Goal: Task Accomplishment & Management: Use online tool/utility

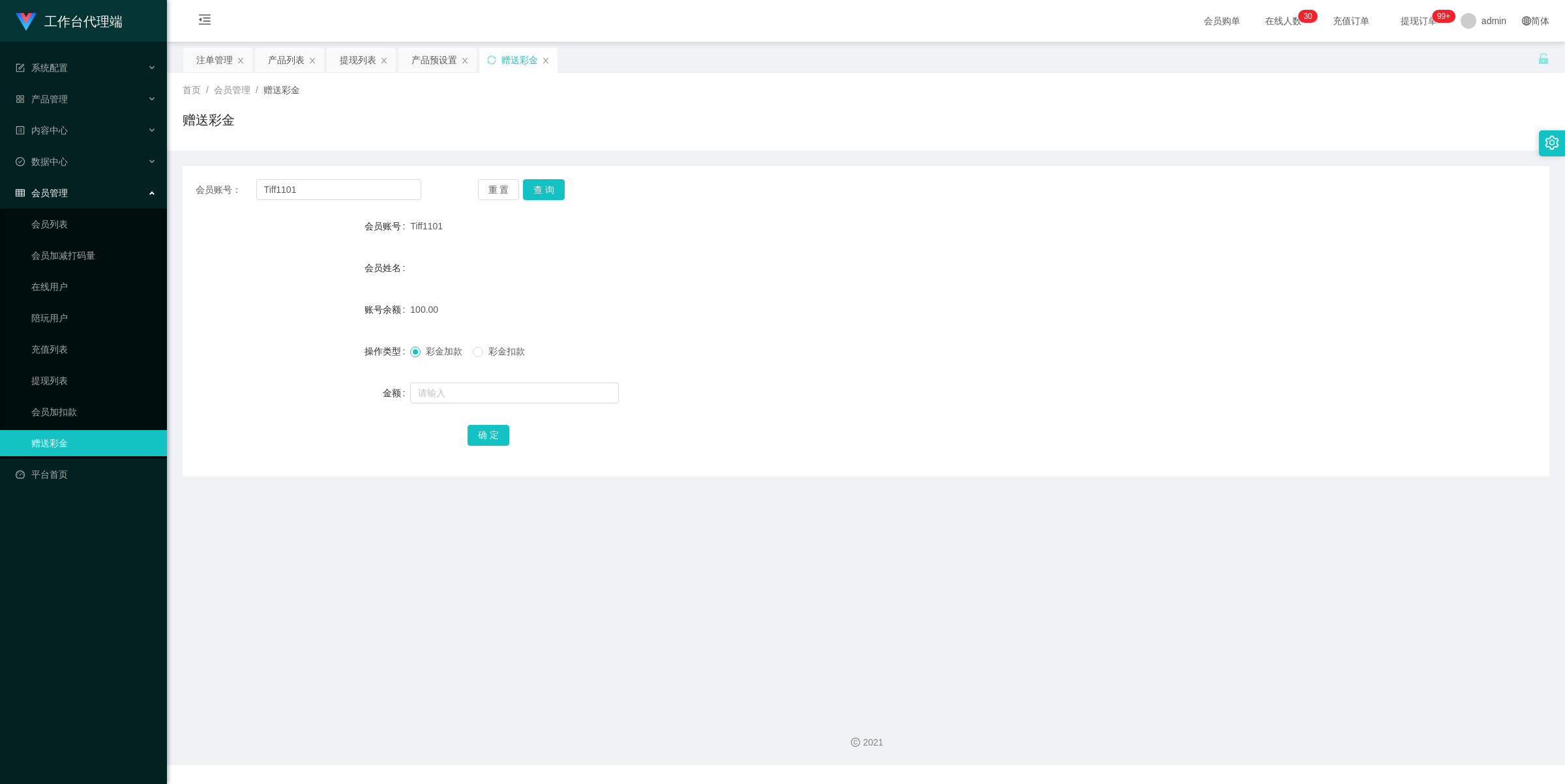
click at [336, 190] on input "Tiff1101" at bounding box center [339, 190] width 165 height 21
type input "Leejiajia"
click at [532, 188] on button "查 询" at bounding box center [543, 190] width 42 height 21
click at [436, 390] on input "text" at bounding box center [514, 393] width 208 height 21
type input "100"
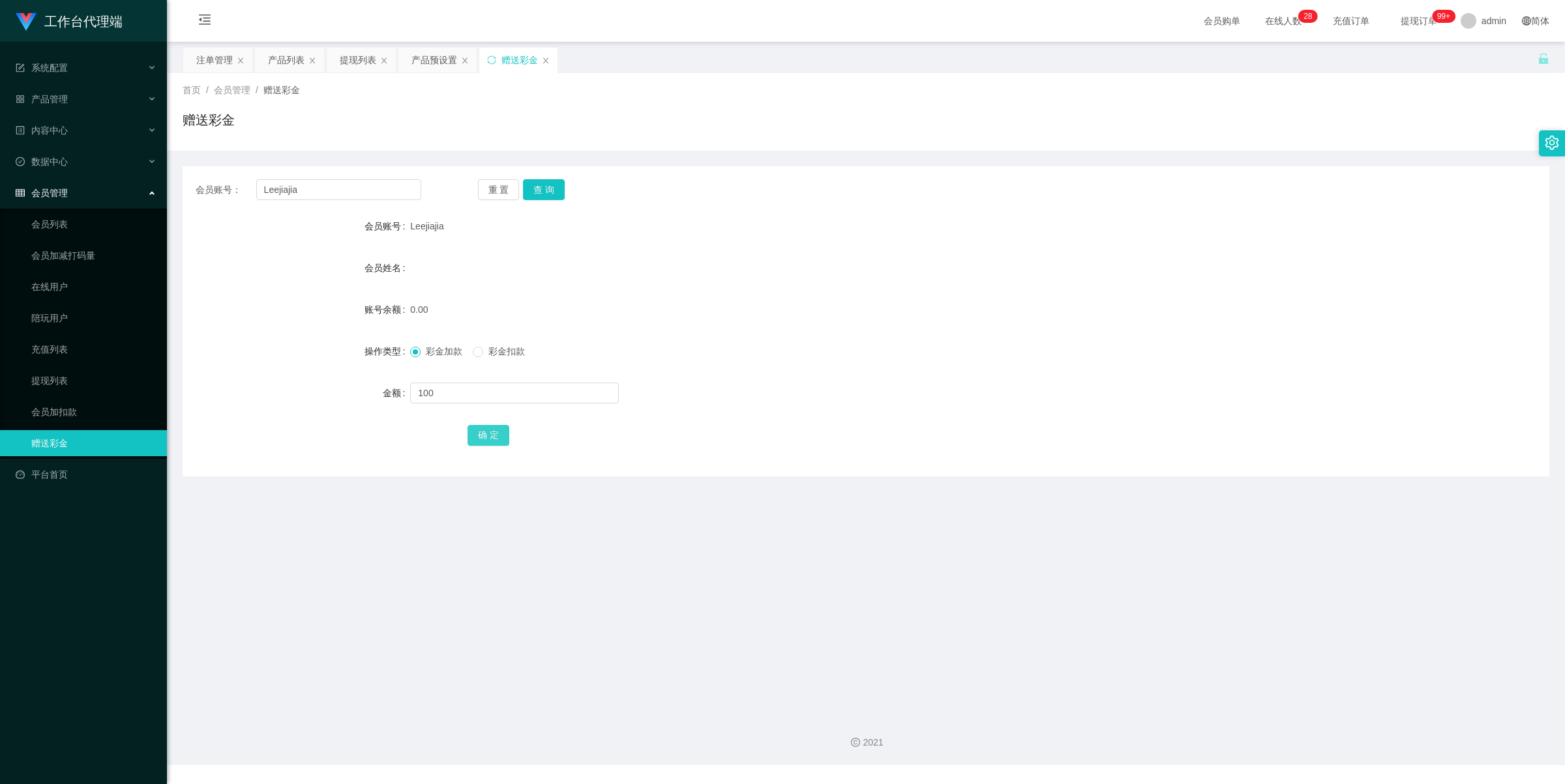
click at [488, 434] on button "确 定" at bounding box center [488, 436] width 42 height 21
click at [439, 65] on div "产品预设置" at bounding box center [434, 60] width 46 height 25
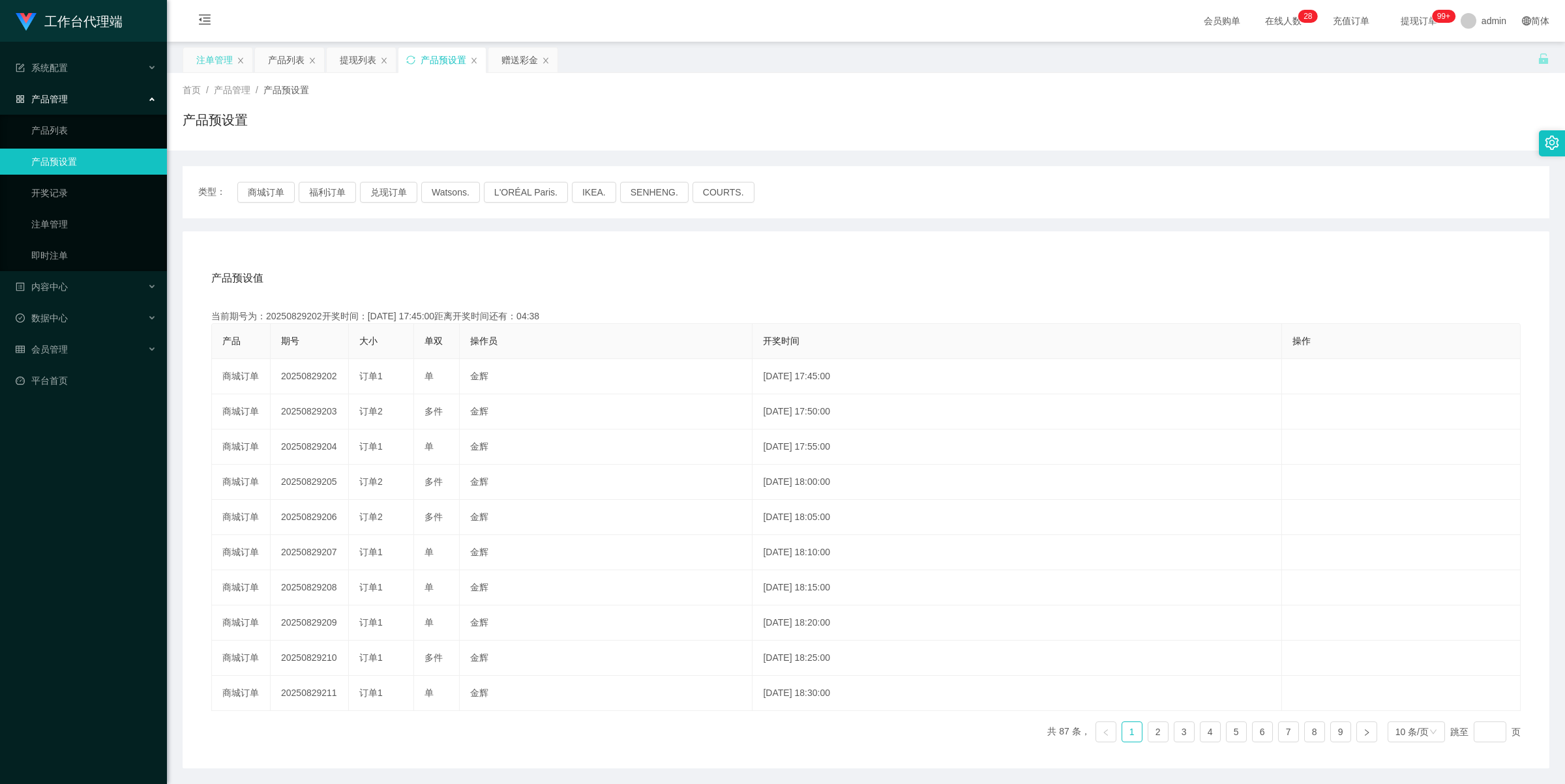
click at [214, 60] on div "注单管理" at bounding box center [215, 60] width 37 height 25
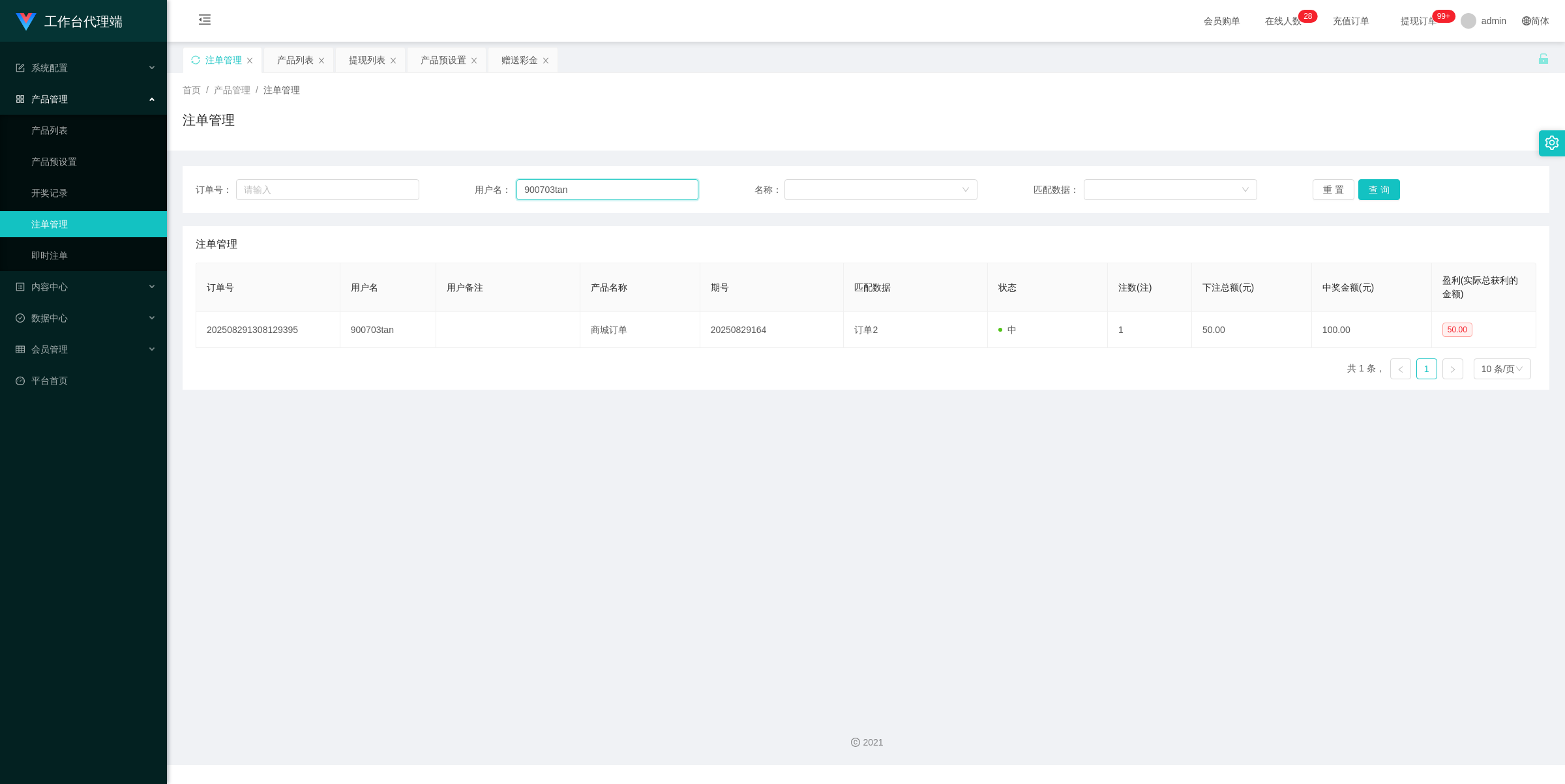
click at [617, 180] on input "900703tan" at bounding box center [607, 190] width 182 height 21
paste input "Leejiajia"
type input "Leejiajia"
click at [1372, 188] on button "查 询" at bounding box center [1378, 190] width 42 height 21
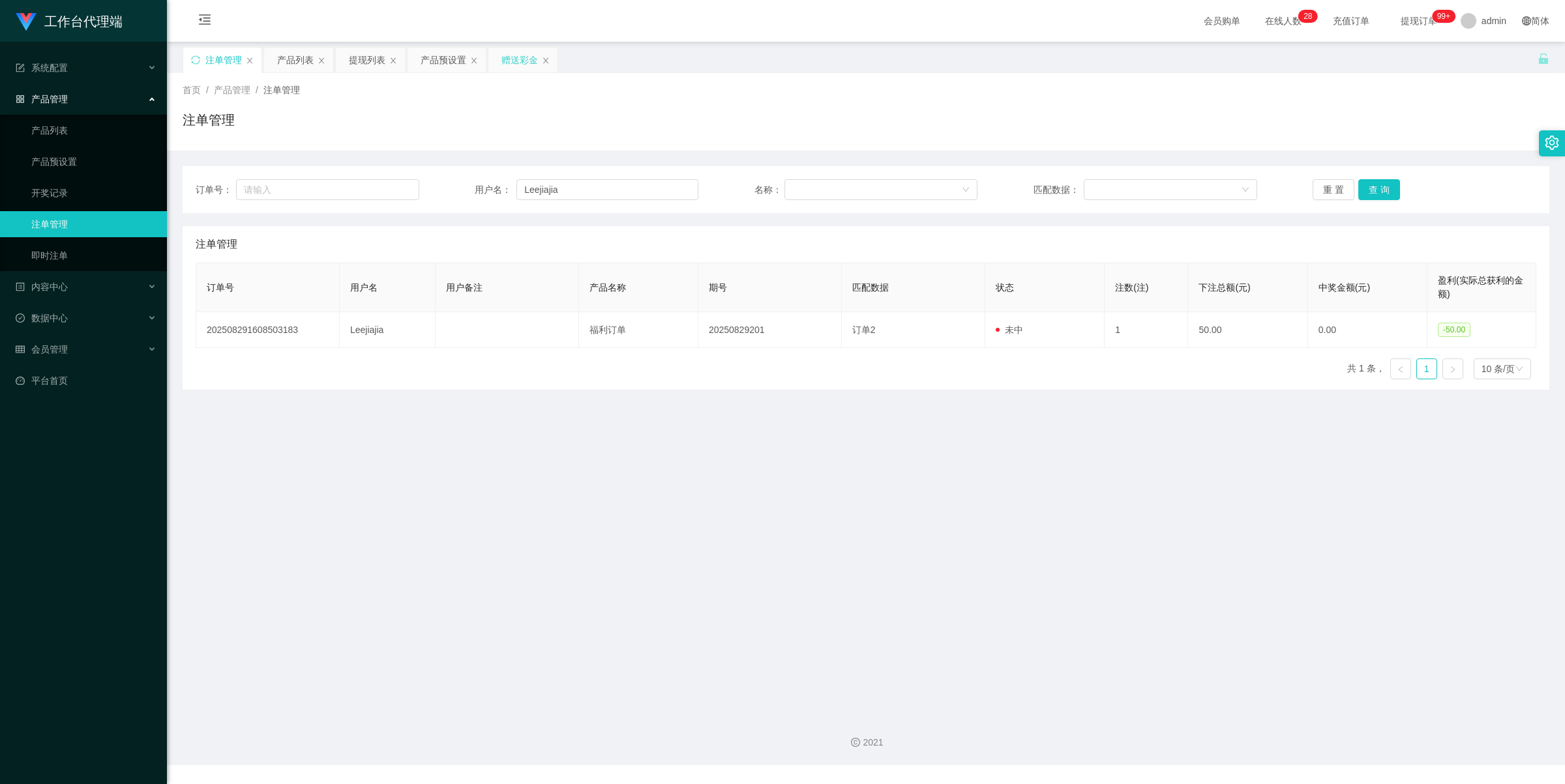
click at [519, 63] on div "赠送彩金" at bounding box center [520, 60] width 37 height 25
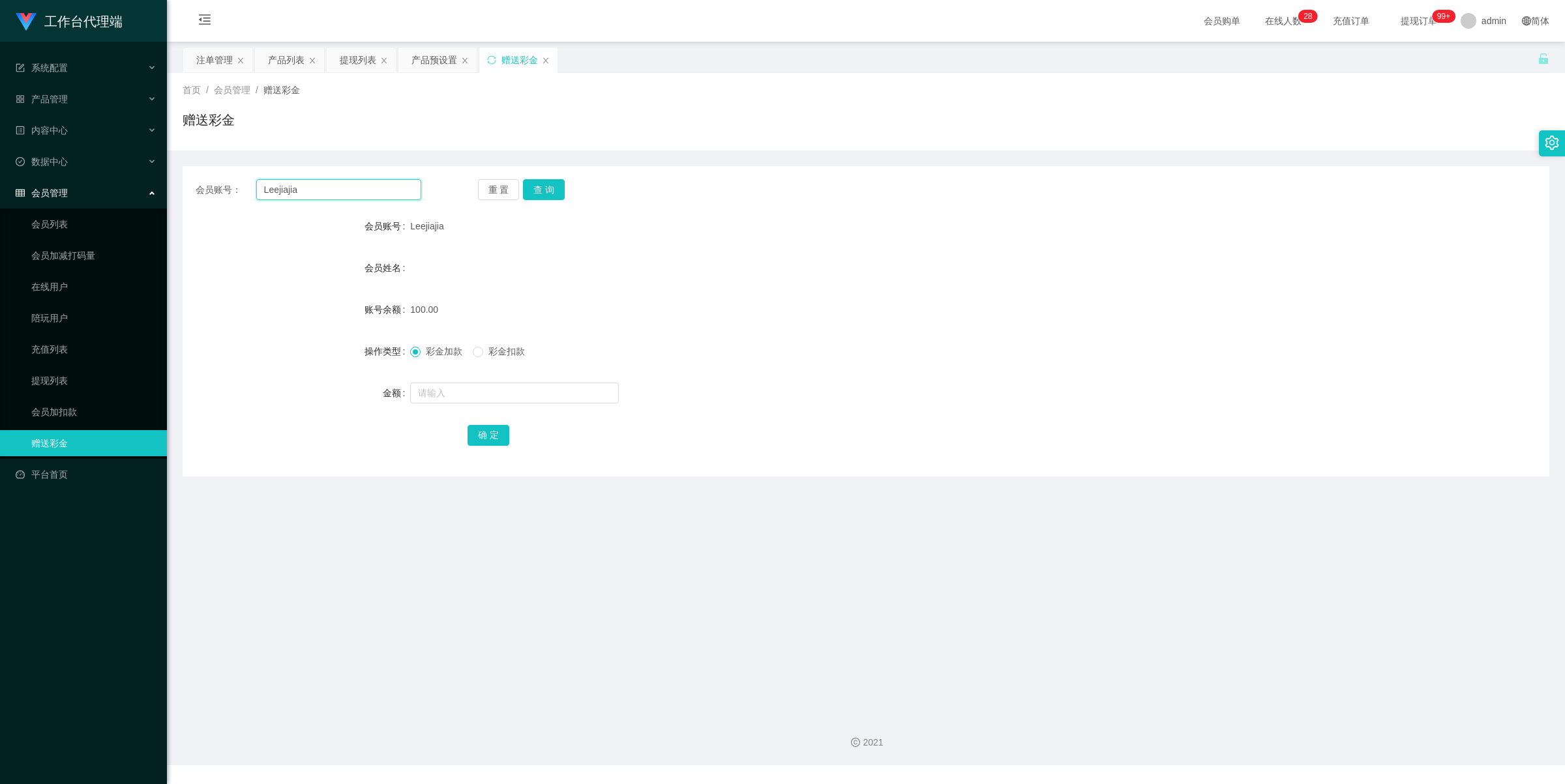
click at [339, 194] on input "Leejiajia" at bounding box center [339, 190] width 165 height 21
click at [555, 181] on button "查 询" at bounding box center [543, 190] width 42 height 21
click at [470, 385] on input "text" at bounding box center [514, 393] width 208 height 21
type input "100"
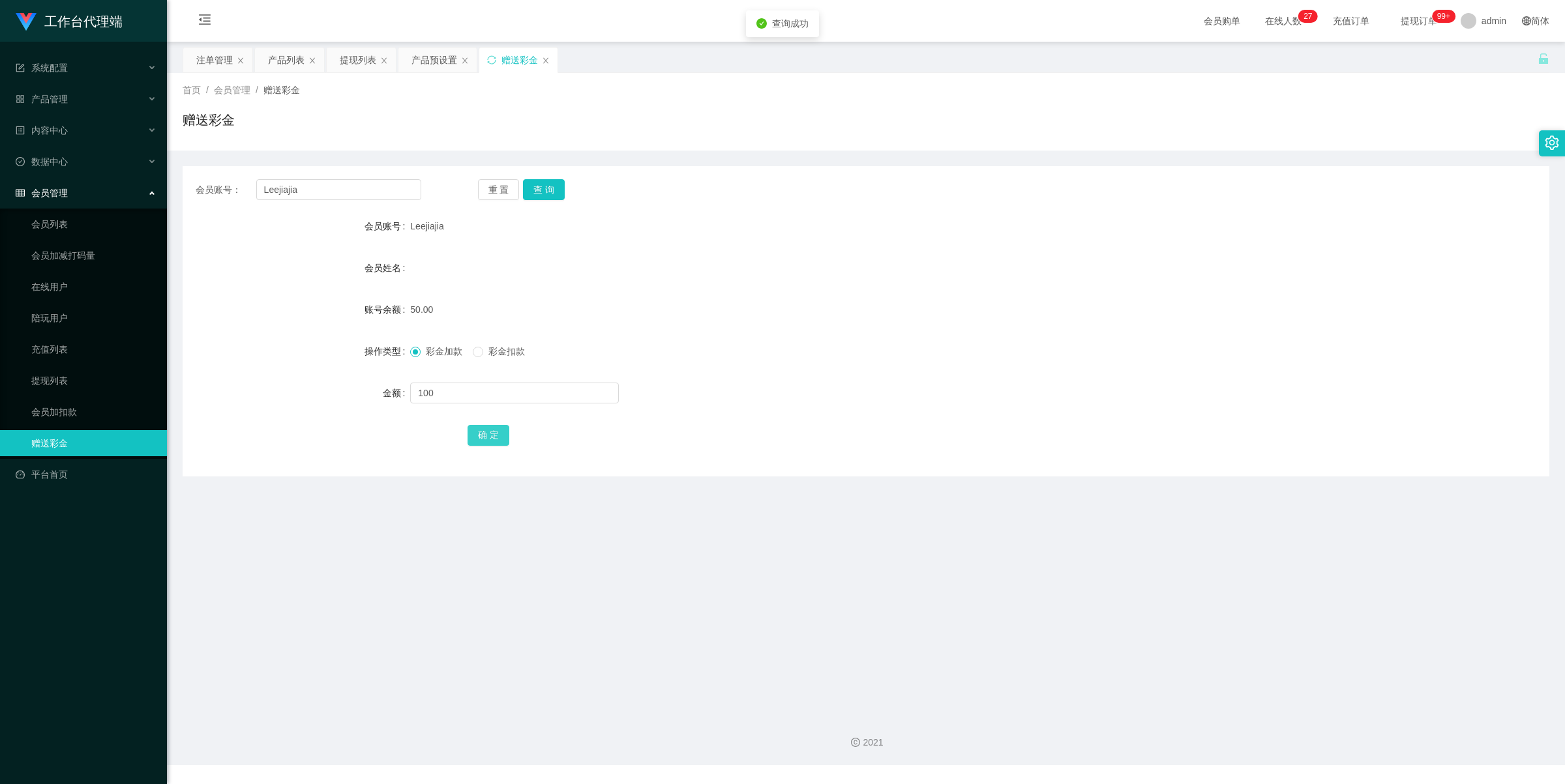
click at [489, 436] on button "确 定" at bounding box center [488, 436] width 42 height 21
click at [434, 64] on div "产品预设置" at bounding box center [434, 60] width 46 height 25
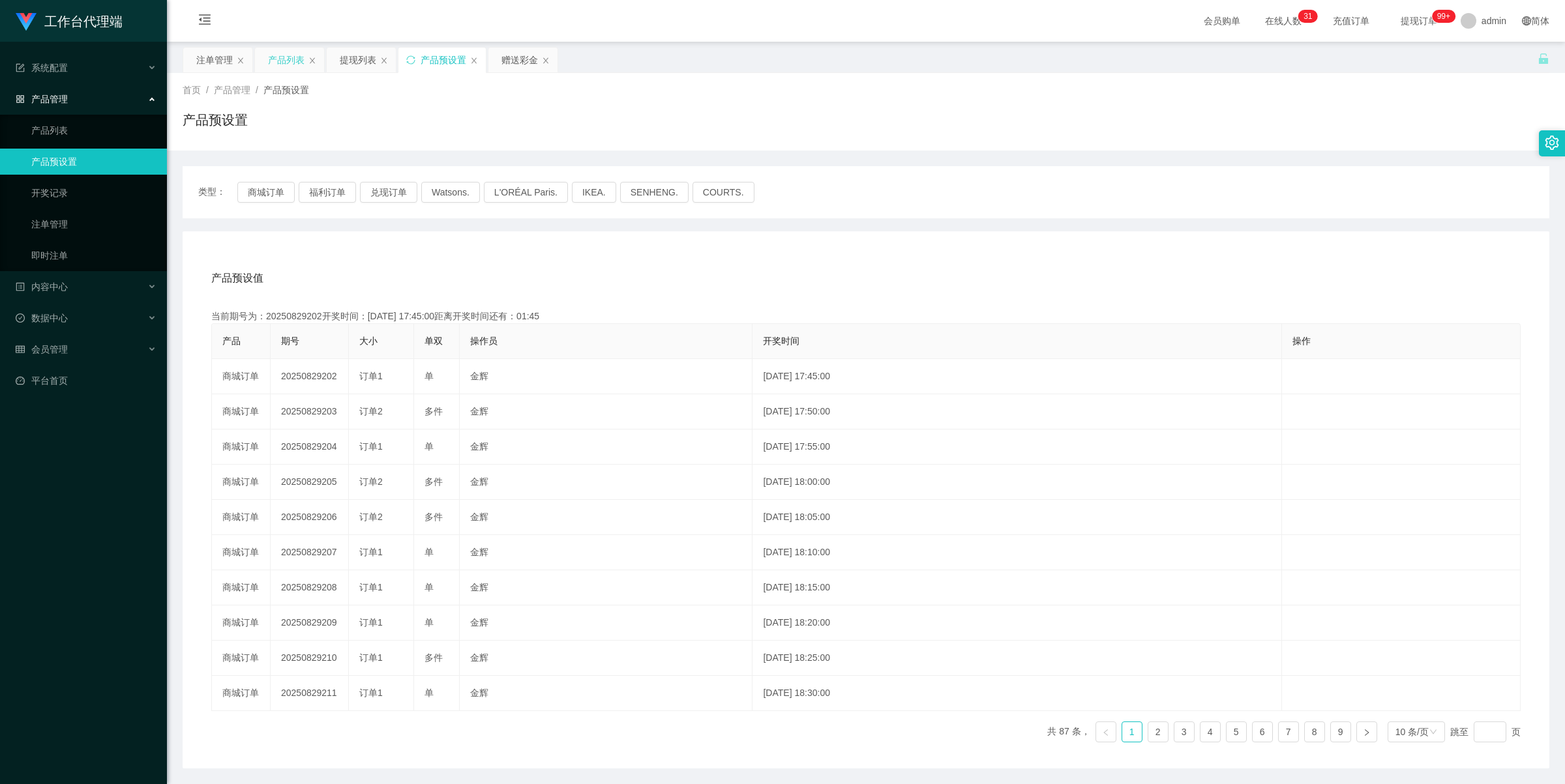
click at [284, 54] on div "产品列表" at bounding box center [287, 60] width 37 height 25
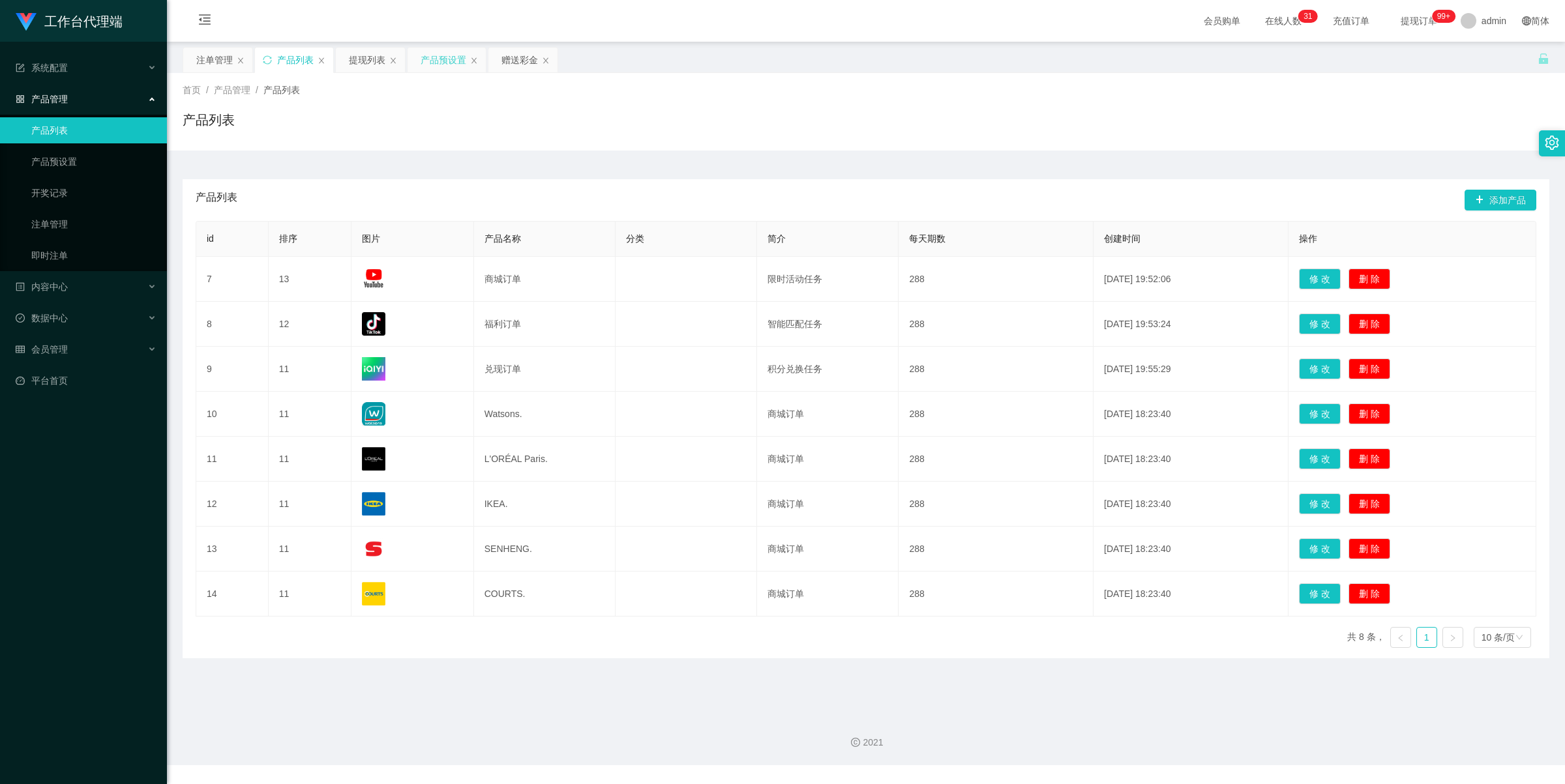
click at [440, 63] on div "产品预设置" at bounding box center [443, 60] width 46 height 25
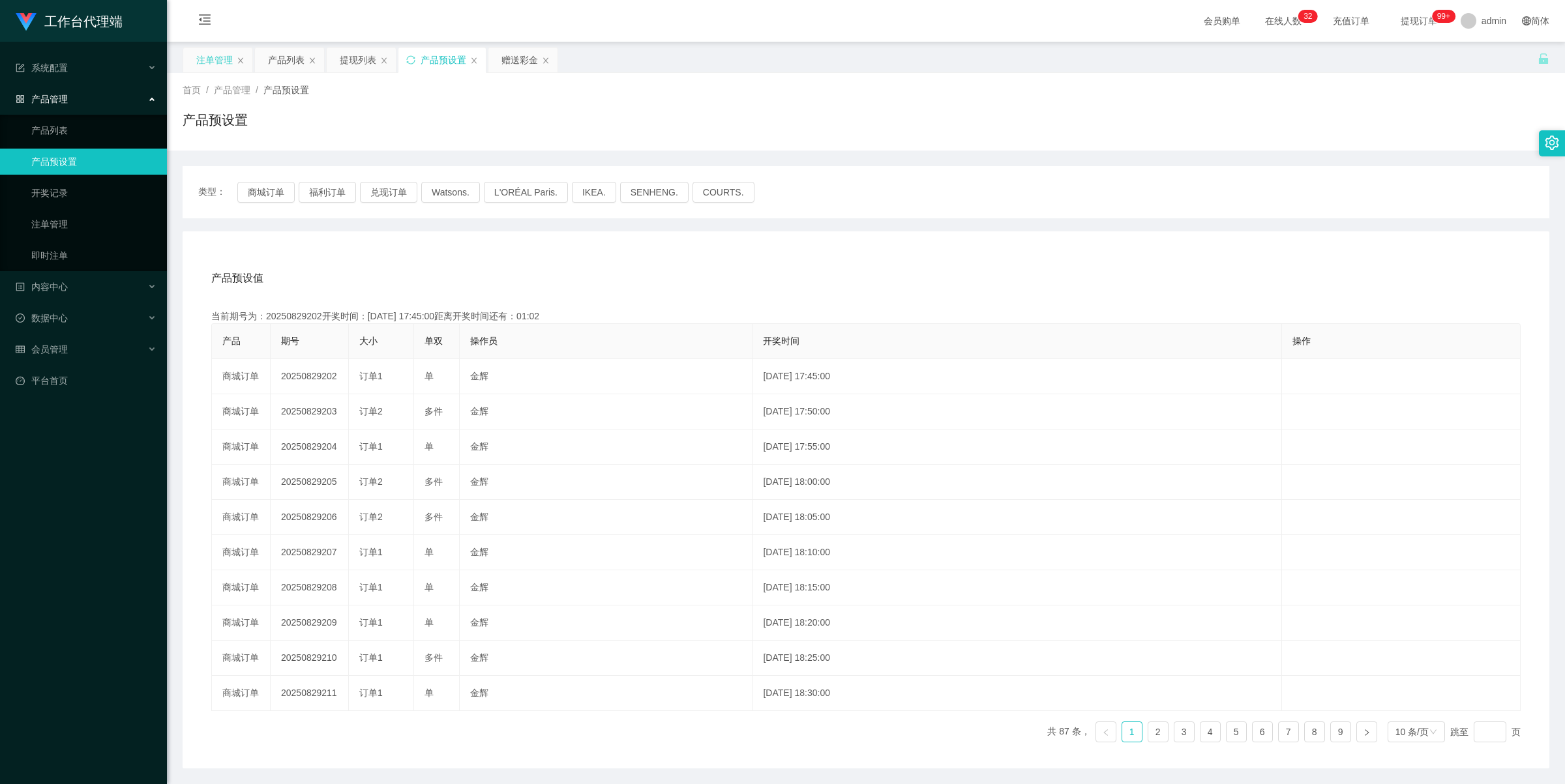
click at [219, 56] on div "注单管理" at bounding box center [215, 60] width 37 height 25
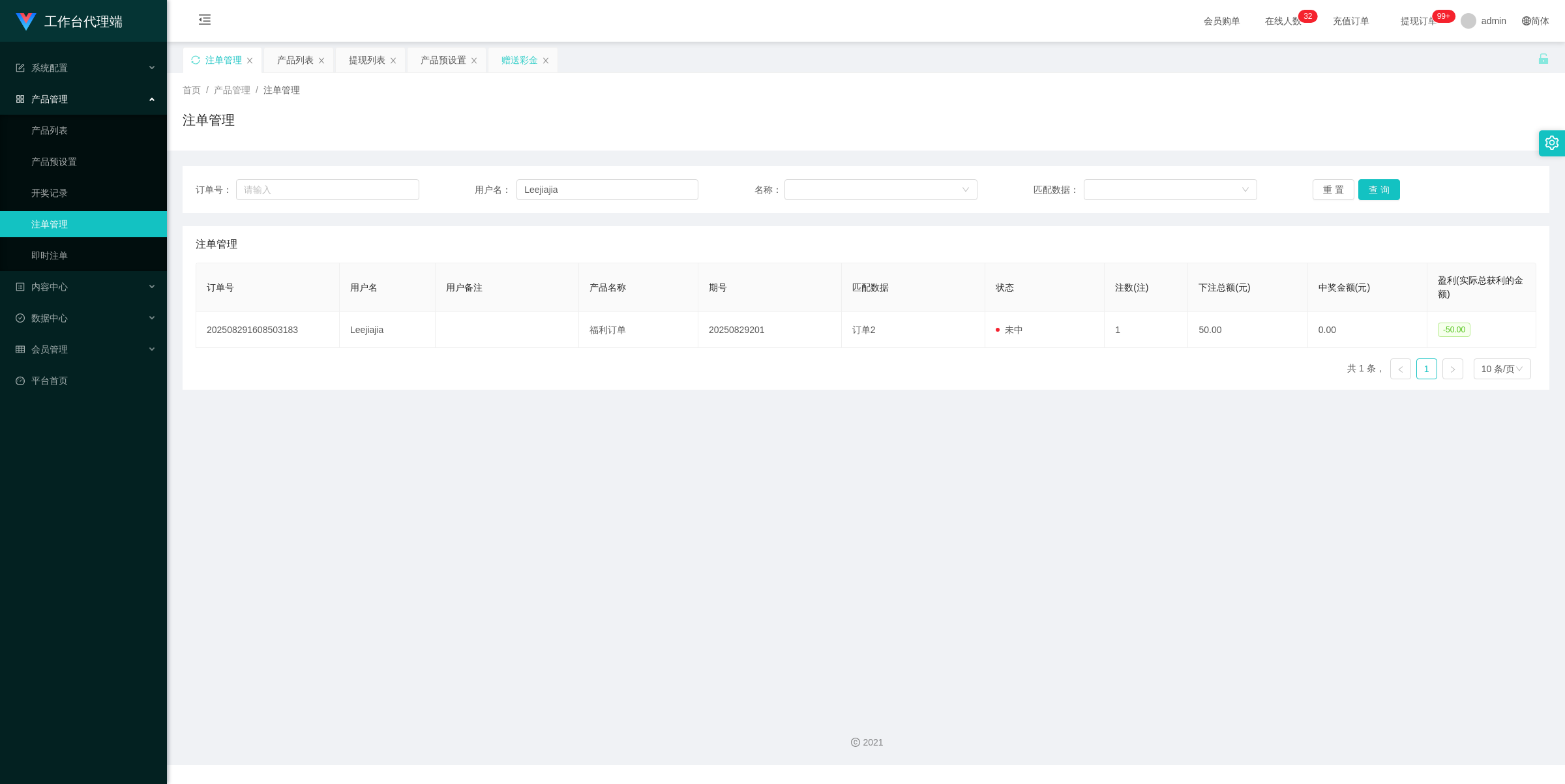
click at [515, 63] on div "赠送彩金" at bounding box center [520, 60] width 37 height 25
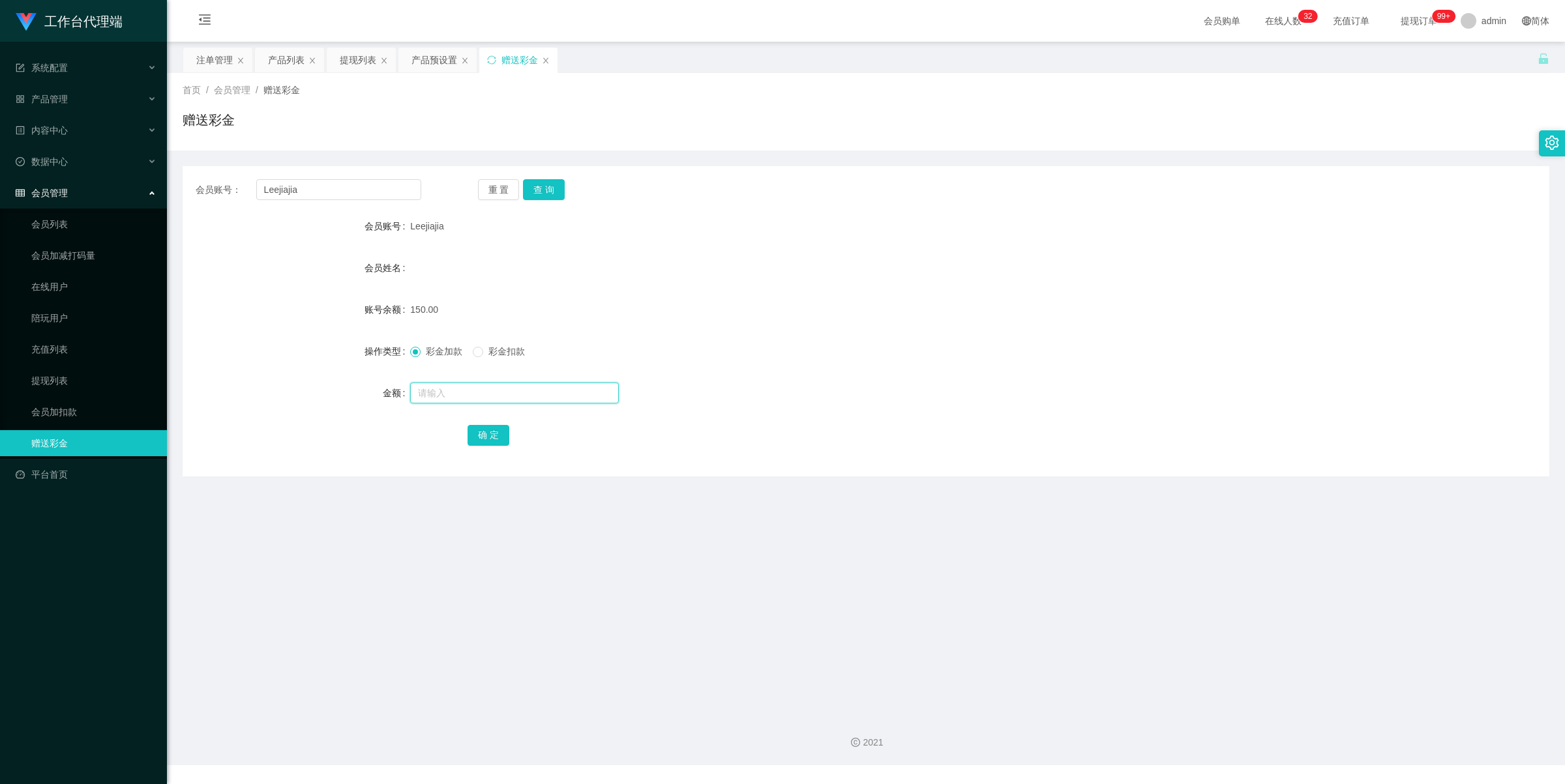
click at [453, 385] on input "text" at bounding box center [514, 393] width 208 height 21
type input "150"
click at [487, 347] on span "彩金扣款" at bounding box center [506, 351] width 47 height 11
click at [496, 441] on button "确 定" at bounding box center [488, 436] width 42 height 21
